Goal: Information Seeking & Learning: Stay updated

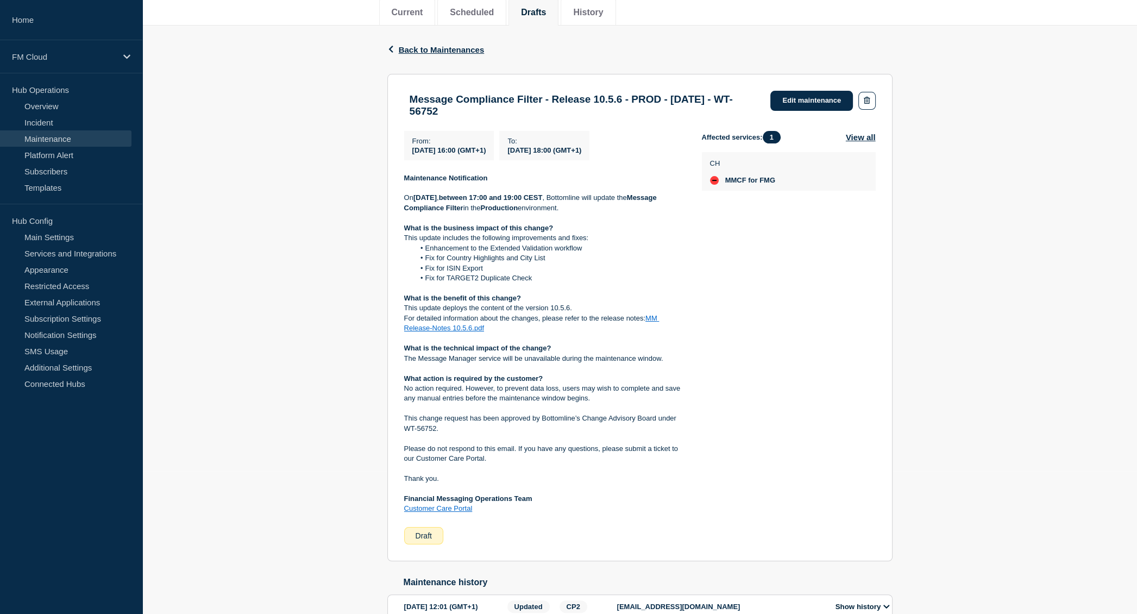
scroll to position [197, 0]
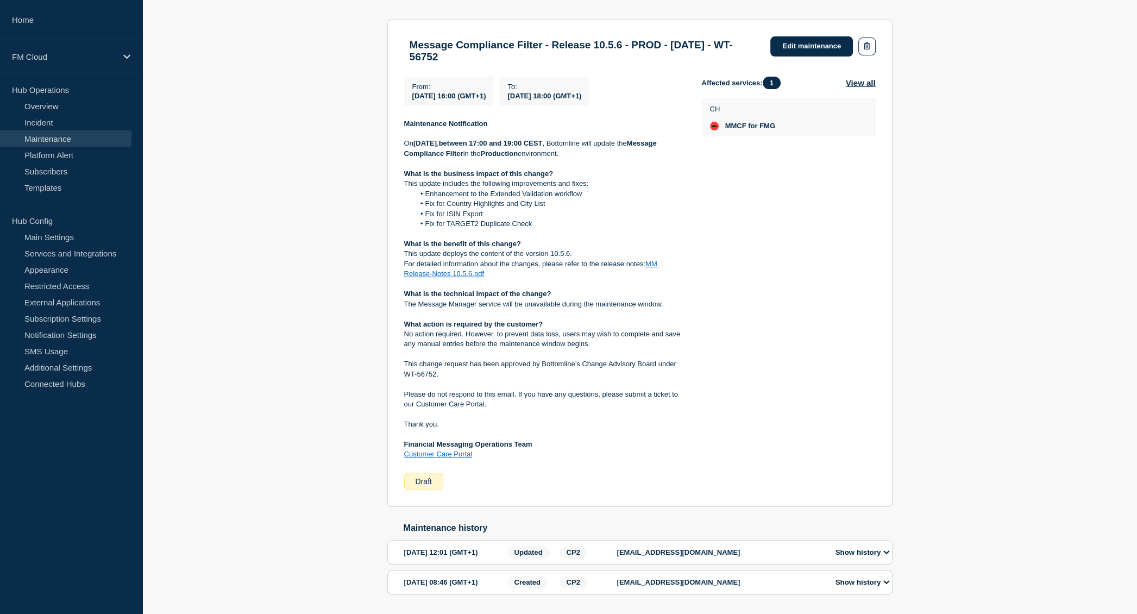
click at [496, 259] on p "This update deploys the content of the version 10.5.6." at bounding box center [544, 254] width 280 height 10
click at [505, 270] on p "For detailed information about the changes, please refer to the release notes: …" at bounding box center [544, 269] width 280 height 20
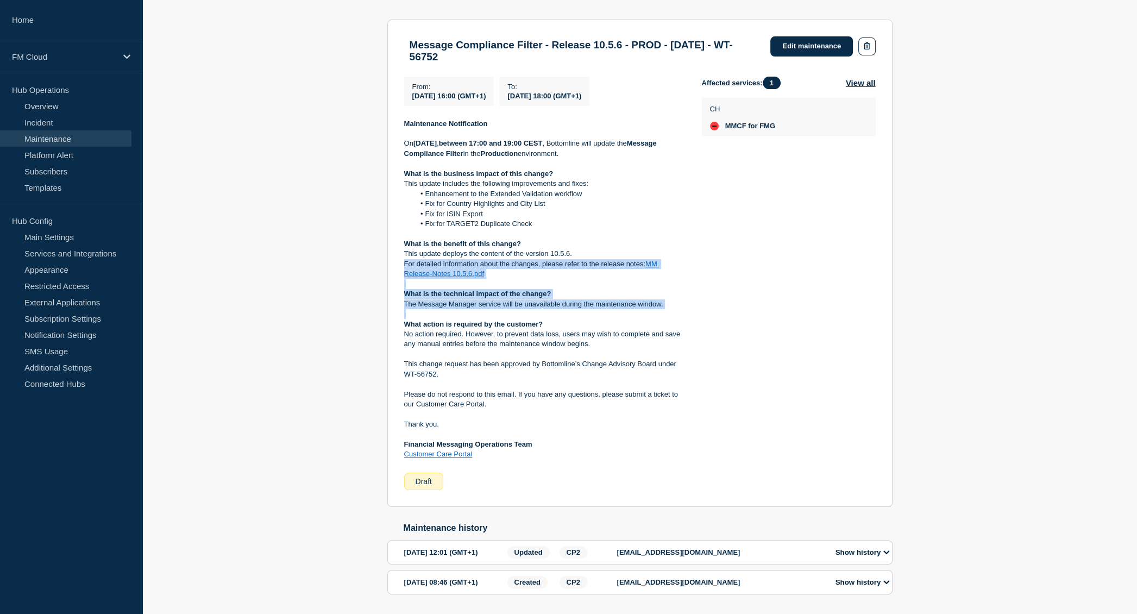
drag, startPoint x: 505, startPoint y: 270, endPoint x: 522, endPoint y: 305, distance: 39.6
click at [522, 305] on div "Maintenance Notification On Saturday, 16 August 2025 , between 17:00 and 19:00 …" at bounding box center [544, 289] width 280 height 341
click at [524, 309] on p "The Message Manager service will be unavailable during the maintenance window." at bounding box center [544, 304] width 280 height 10
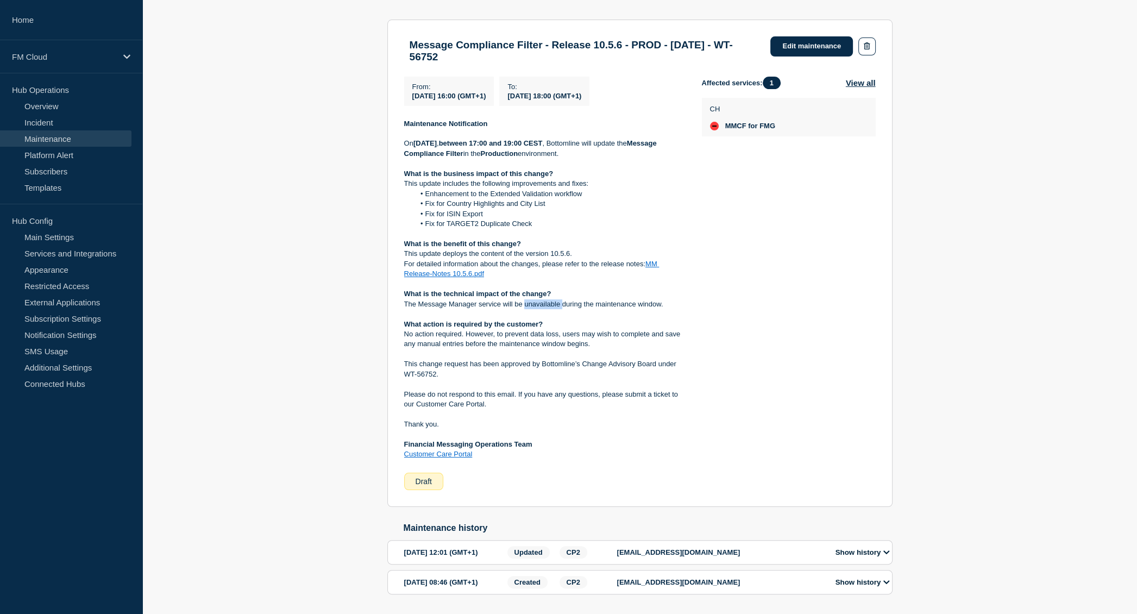
click at [524, 309] on p "The Message Manager service will be unavailable during the maintenance window." at bounding box center [544, 304] width 280 height 10
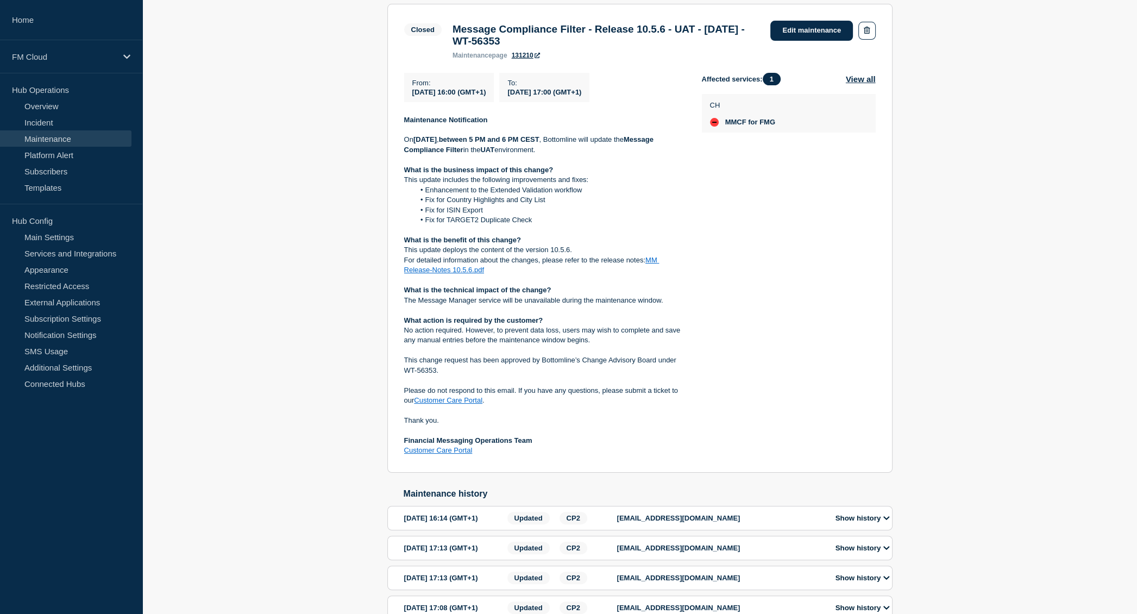
scroll to position [163, 0]
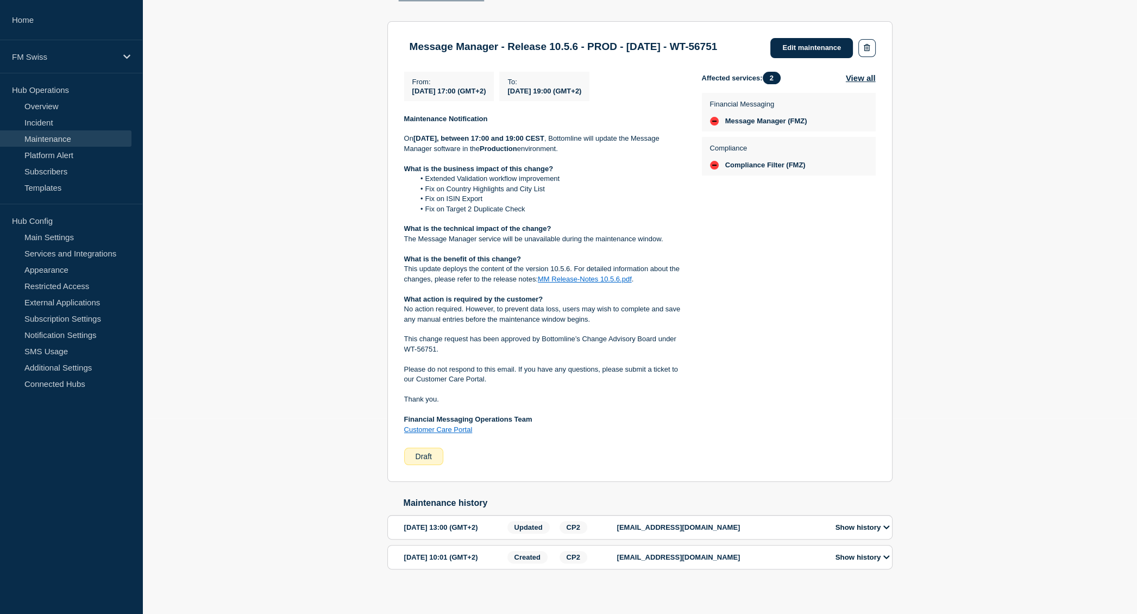
scroll to position [232, 0]
